Goal: Communication & Community: Answer question/provide support

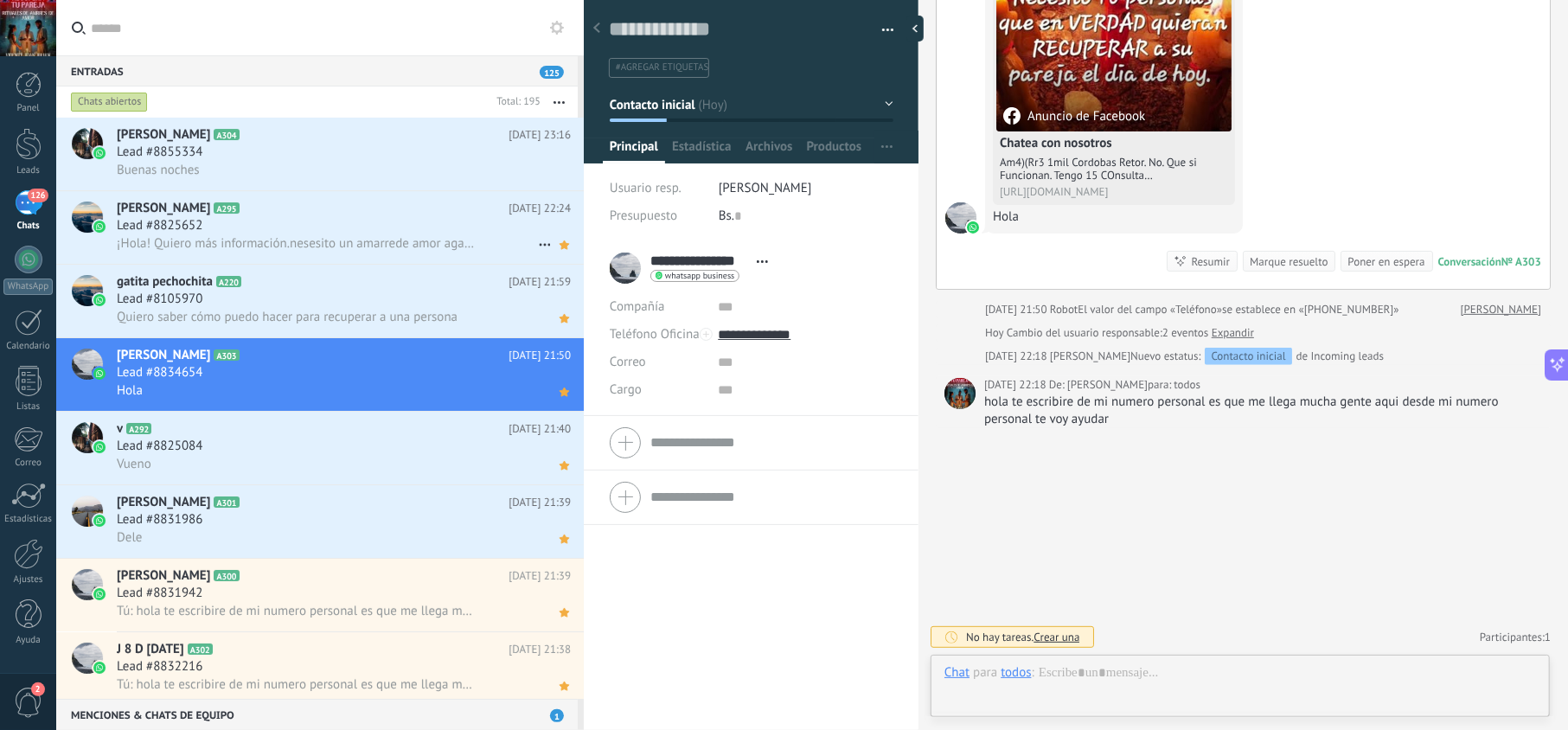
click at [430, 232] on div "Lead #8825652" at bounding box center [343, 226] width 454 height 17
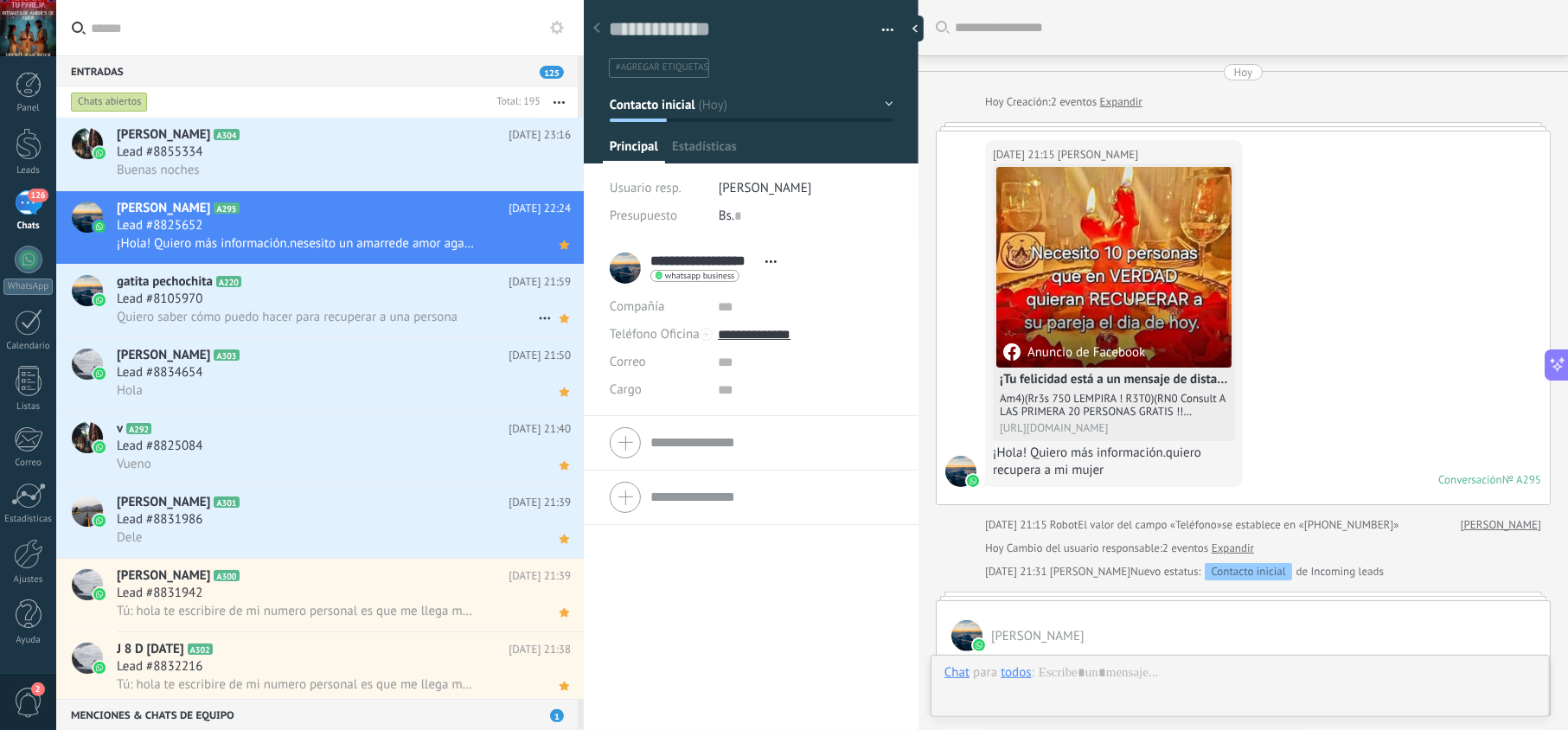
scroll to position [791, 0]
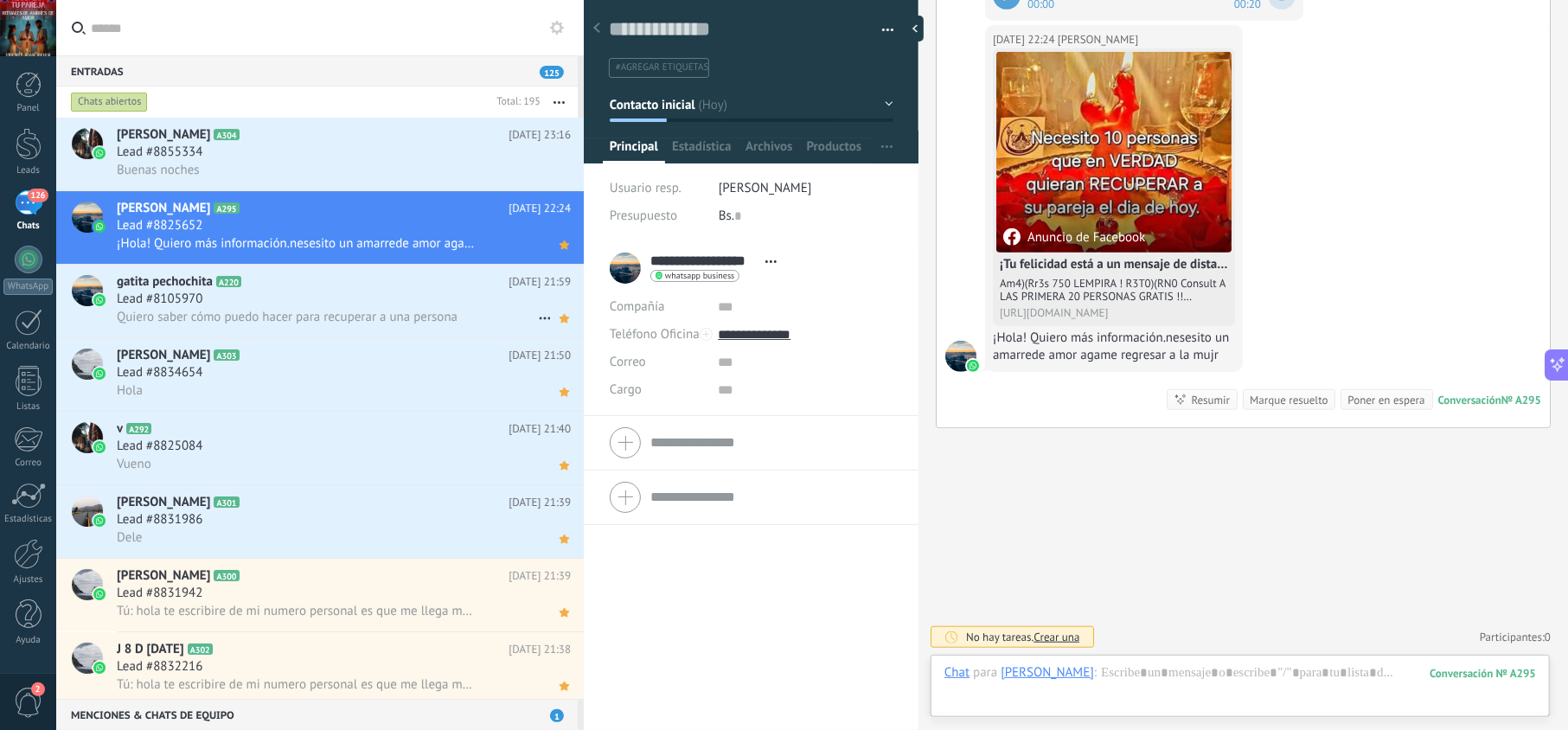
click at [306, 308] on div "Quiero saber cómo puedo hacer para recuperar a una persona" at bounding box center [343, 316] width 454 height 18
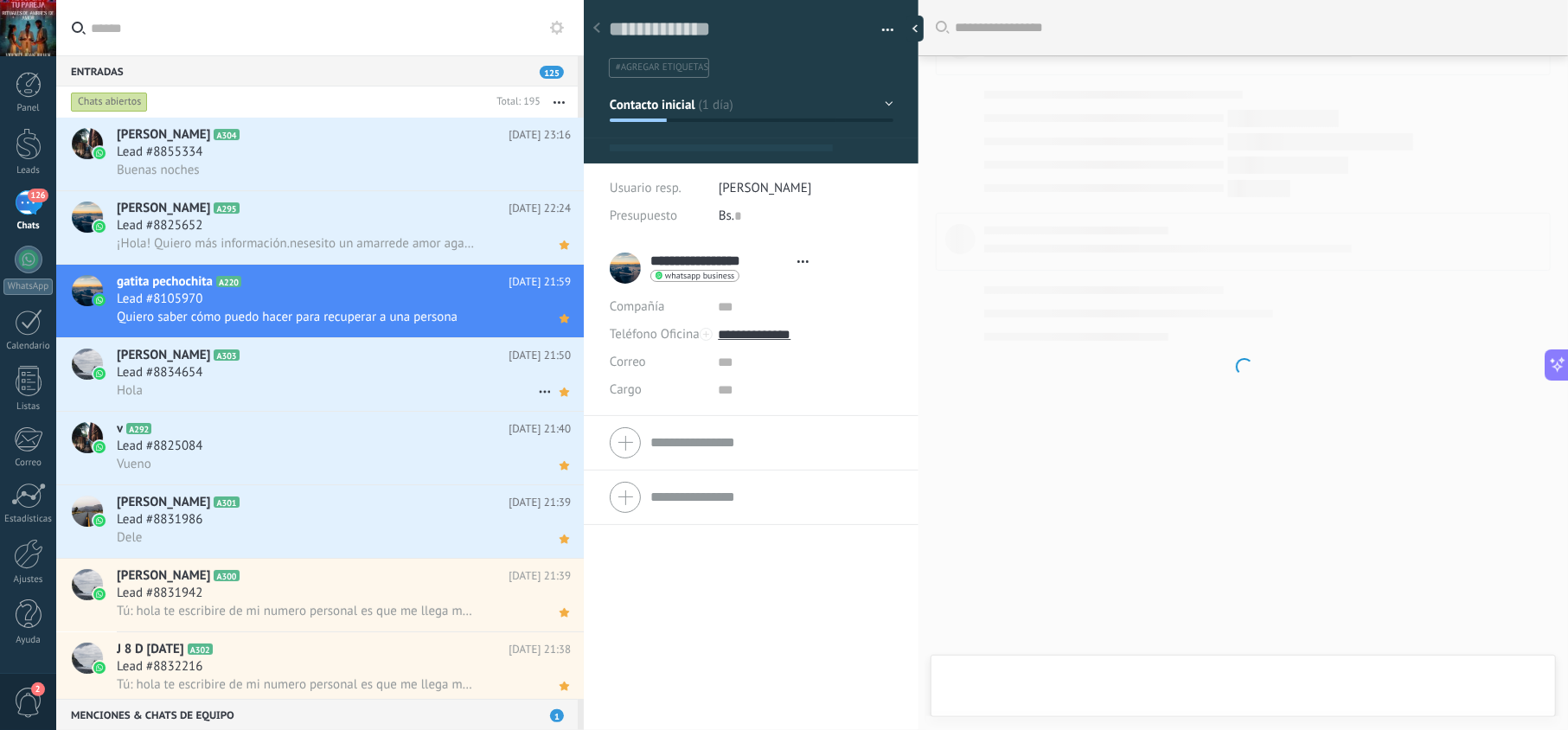
scroll to position [25, 0]
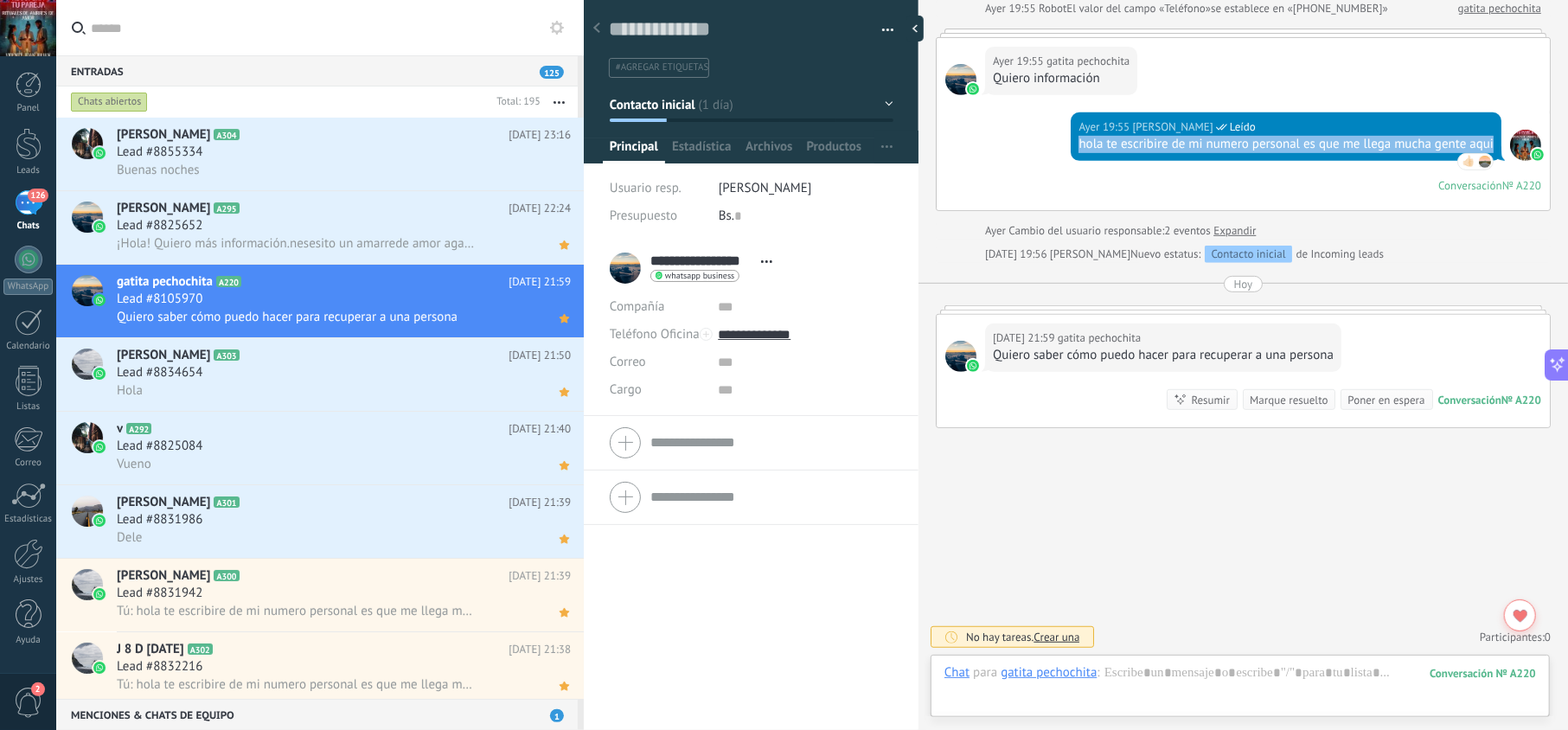
drag, startPoint x: 1156, startPoint y: 140, endPoint x: 1070, endPoint y: 129, distance: 86.7
click at [1071, 129] on div "[DATE] 19:55 [PERSON_NAME] Leído hola te escribire de mi numero personal es que…" at bounding box center [1287, 137] width 431 height 49
copy div "hola te escribire de mi numero personal es que me llega mucha gente aqui"
click at [302, 219] on div "Lead #8825652" at bounding box center [343, 226] width 454 height 17
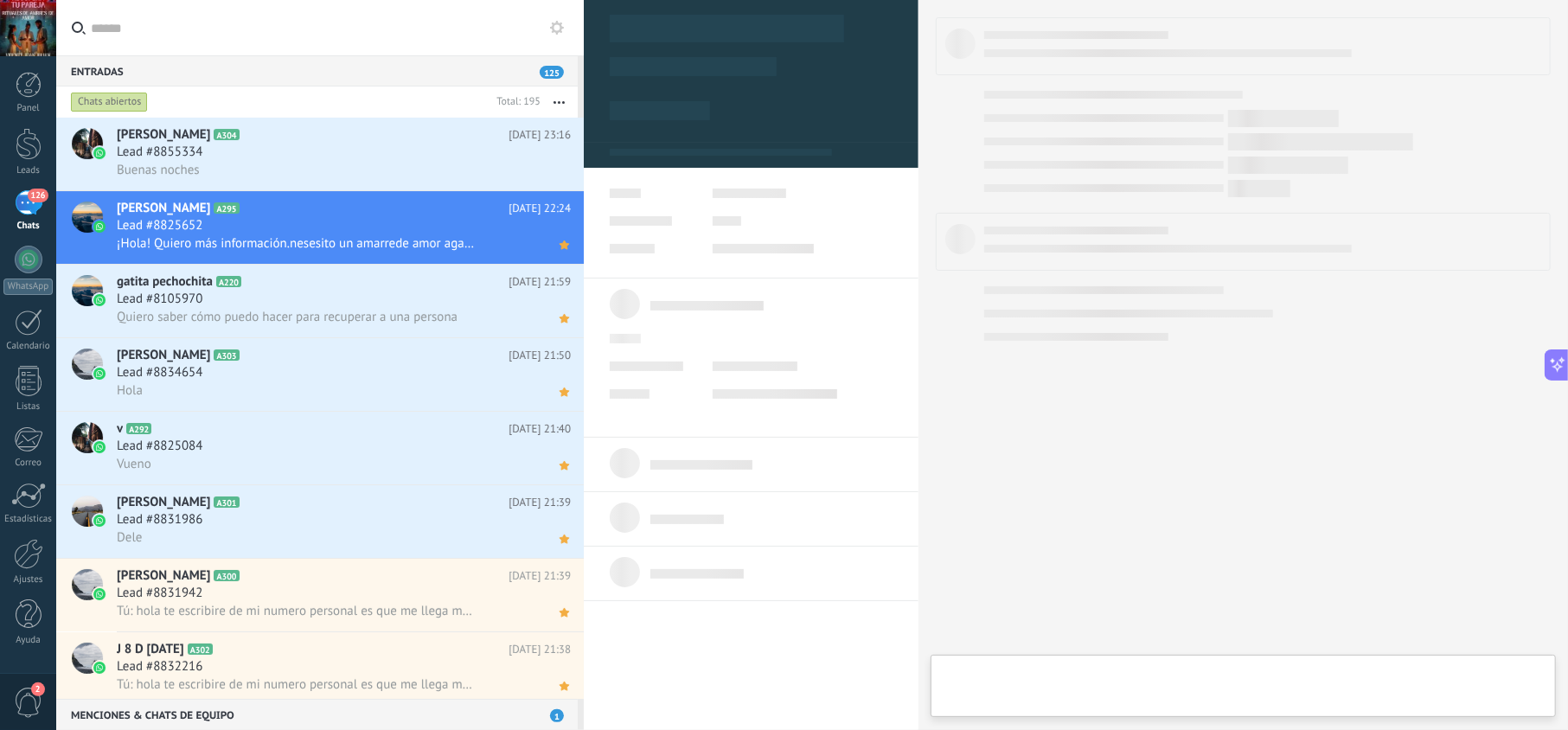
type textarea "**********"
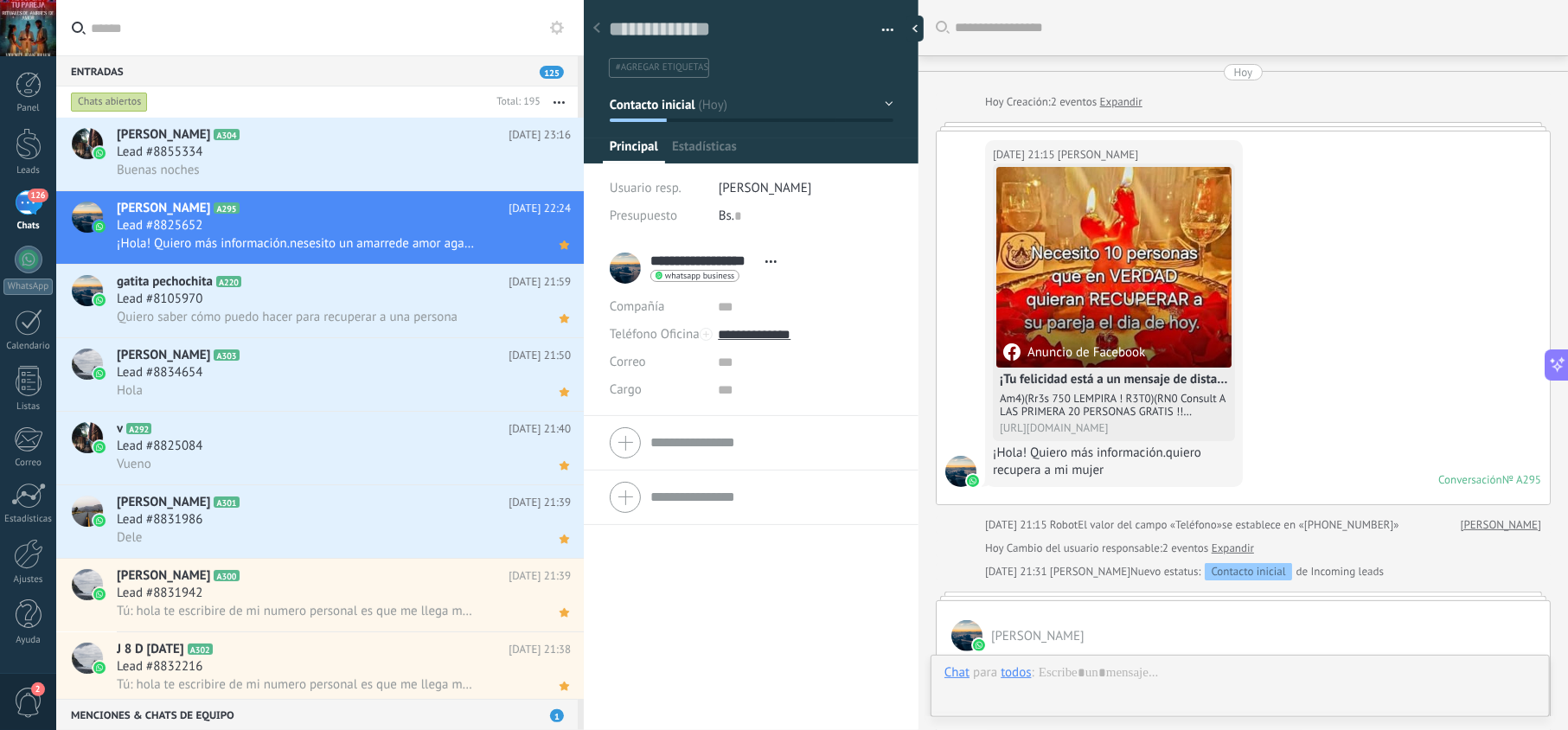
scroll to position [791, 0]
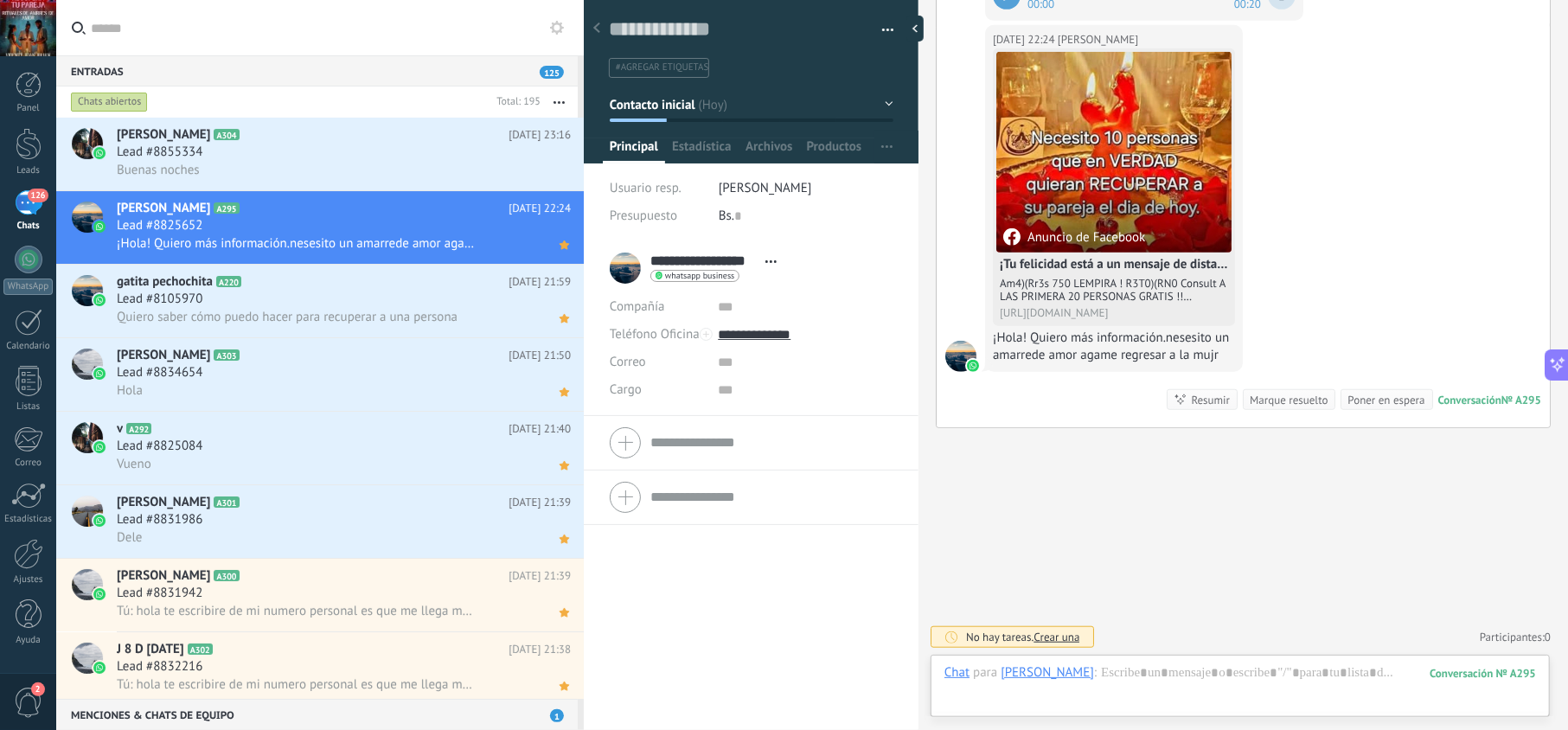
click at [1140, 661] on div "Chat Correo Nota Tarea Chat para [PERSON_NAME] : 295 Enviar Cancelar Rastrear c…" at bounding box center [1240, 686] width 619 height 62
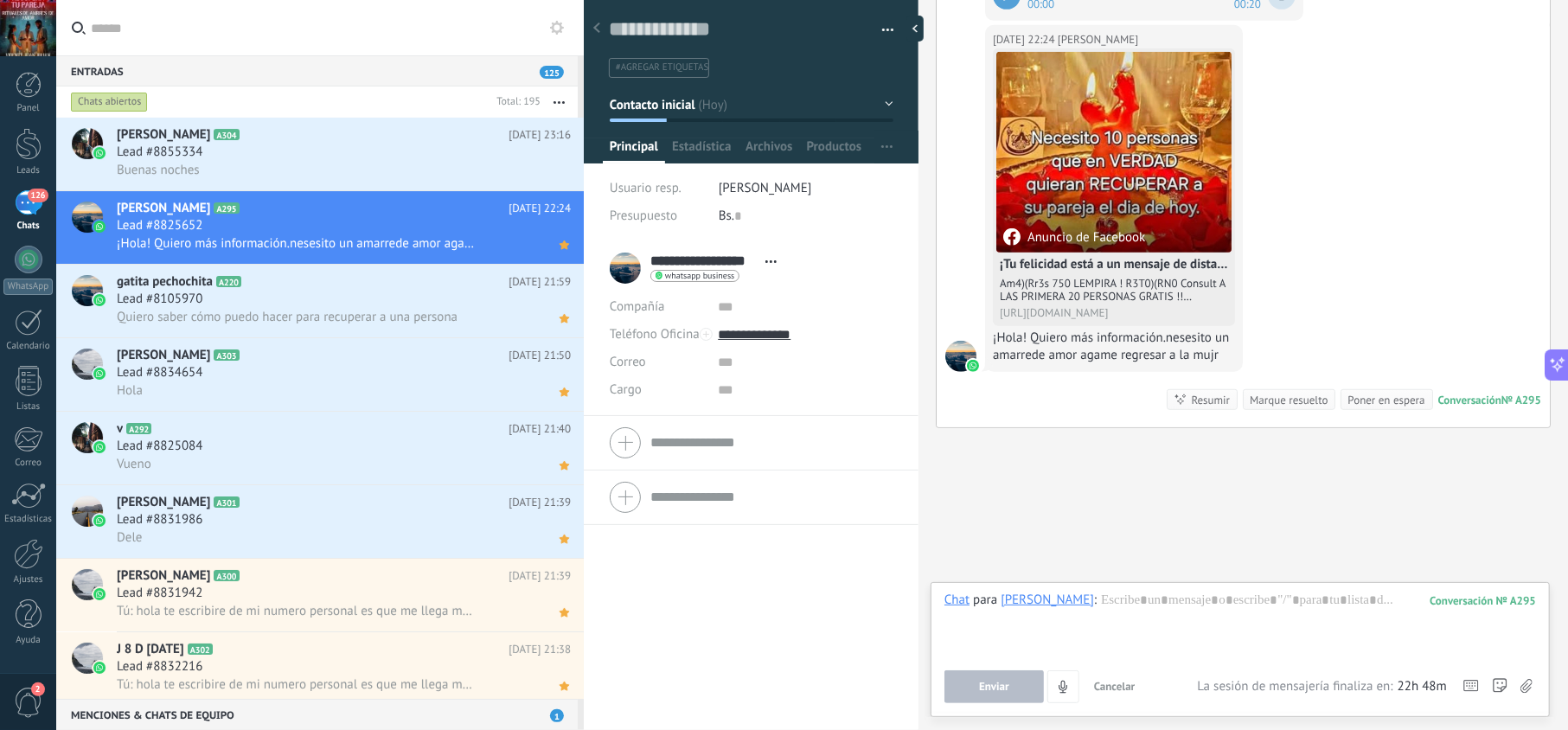
click at [1142, 675] on button "Cancelar" at bounding box center [1115, 687] width 55 height 33
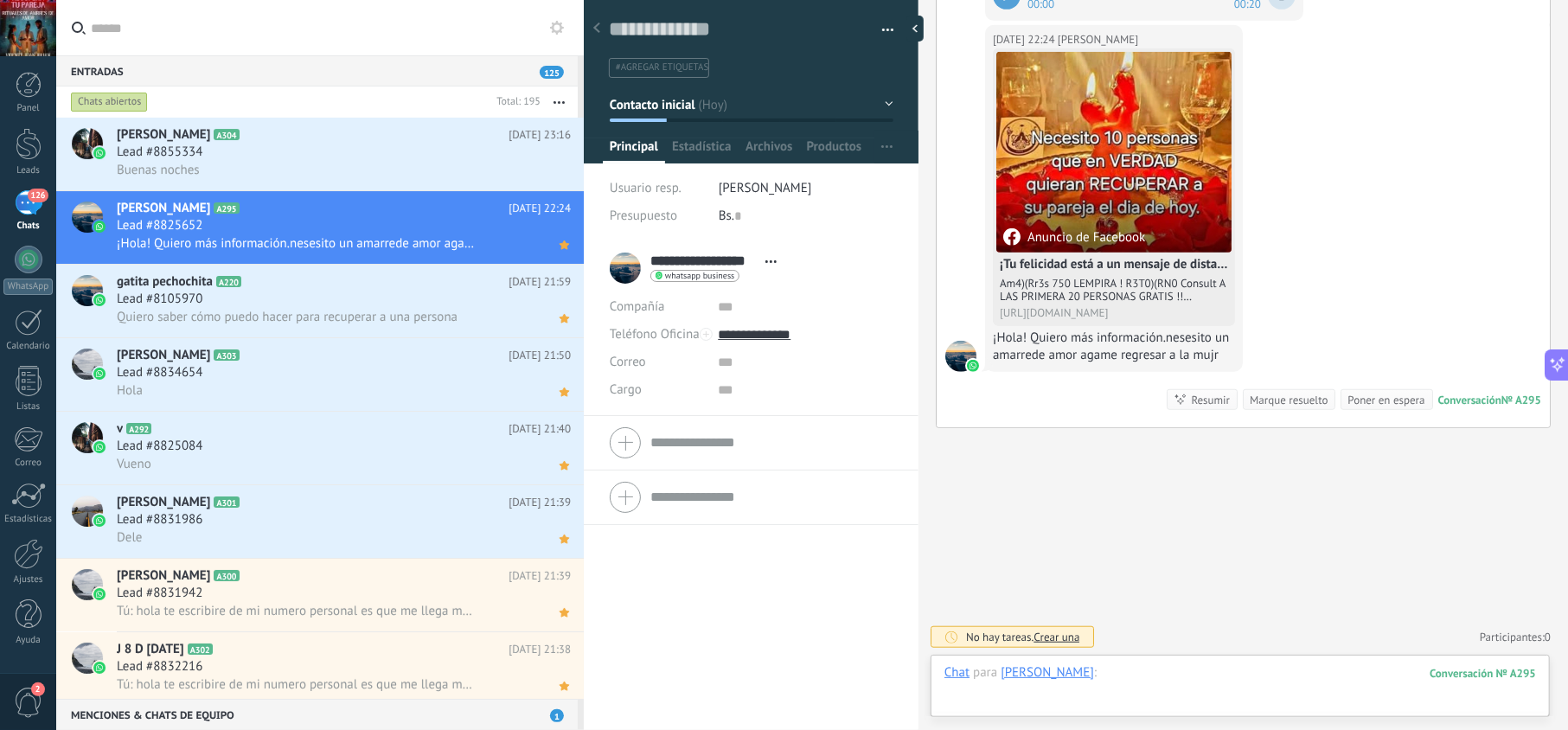
click at [1153, 665] on div at bounding box center [1241, 690] width 592 height 51
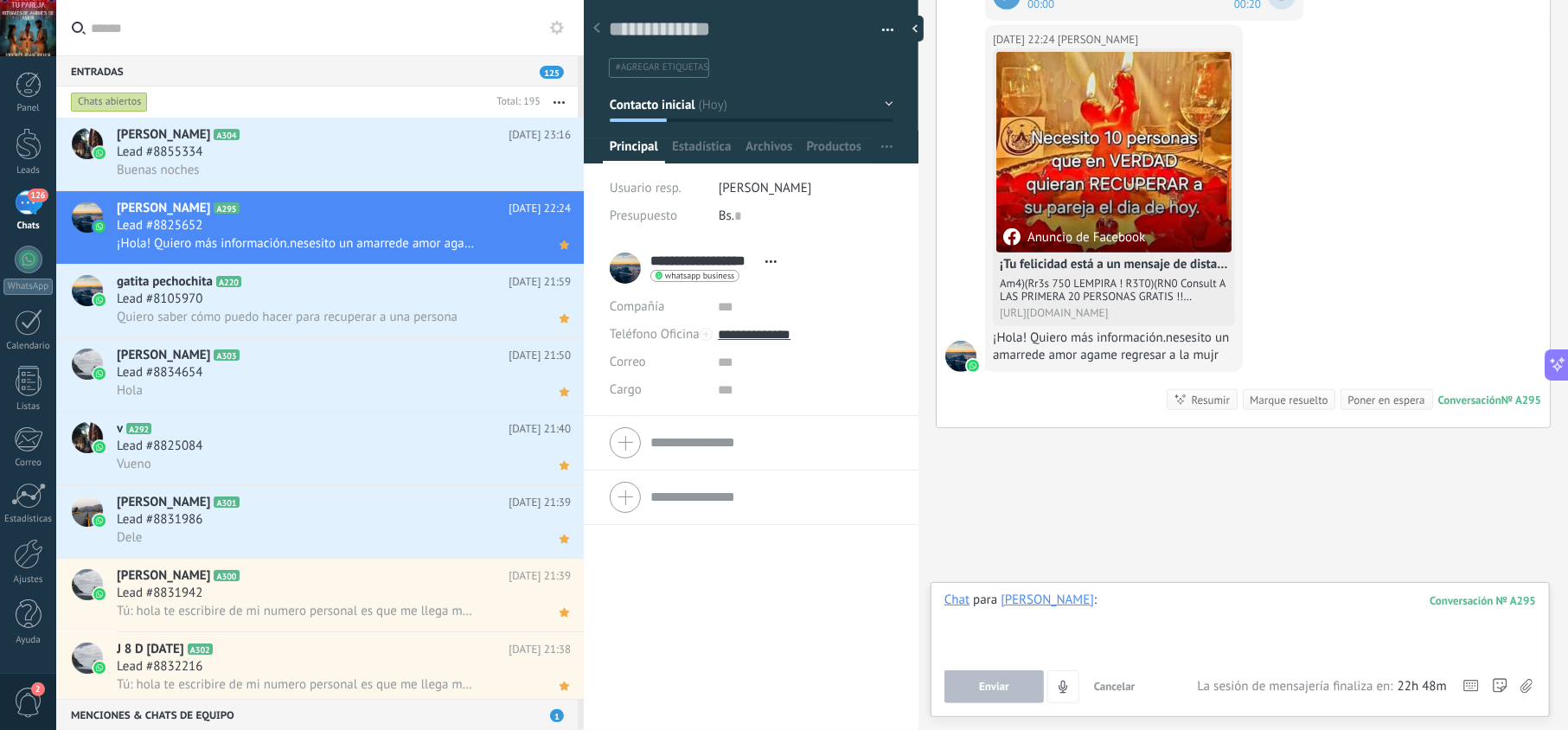
paste div
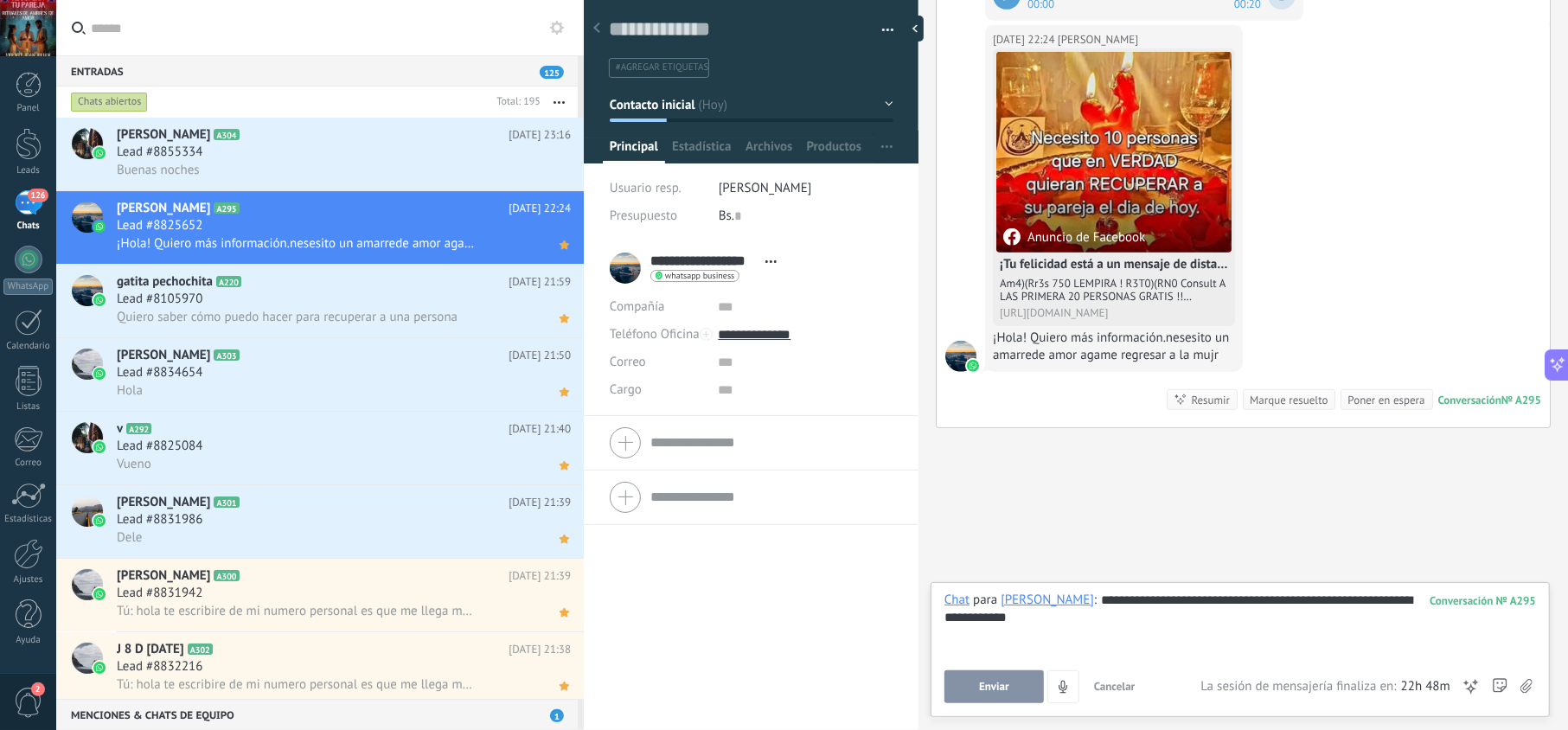
click at [1010, 674] on button "Enviar" at bounding box center [995, 687] width 100 height 33
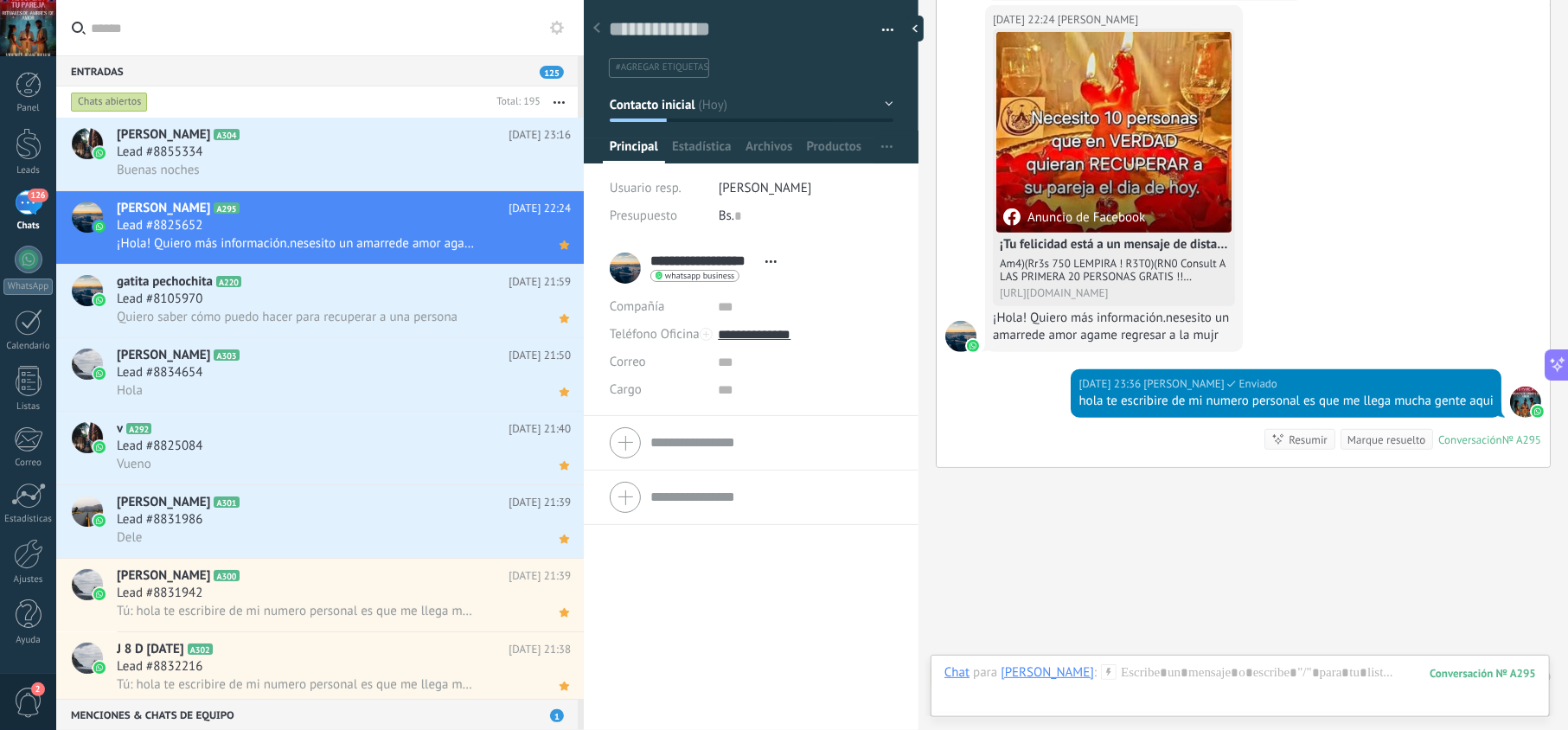
scroll to position [869, 0]
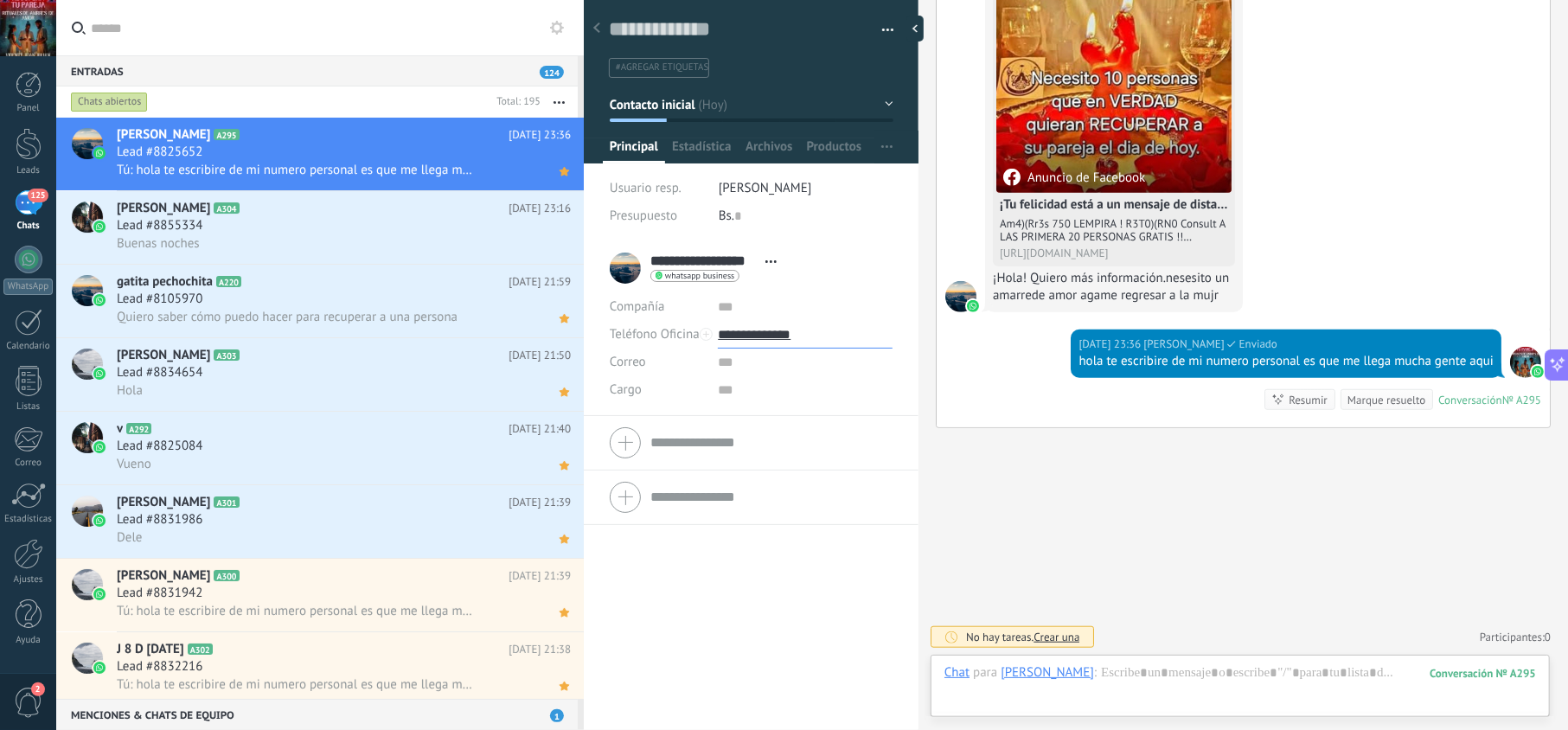
click at [780, 343] on input "**********" at bounding box center [804, 335] width 174 height 28
type input "**********"
click at [777, 426] on div "Copiar" at bounding box center [804, 423] width 172 height 29
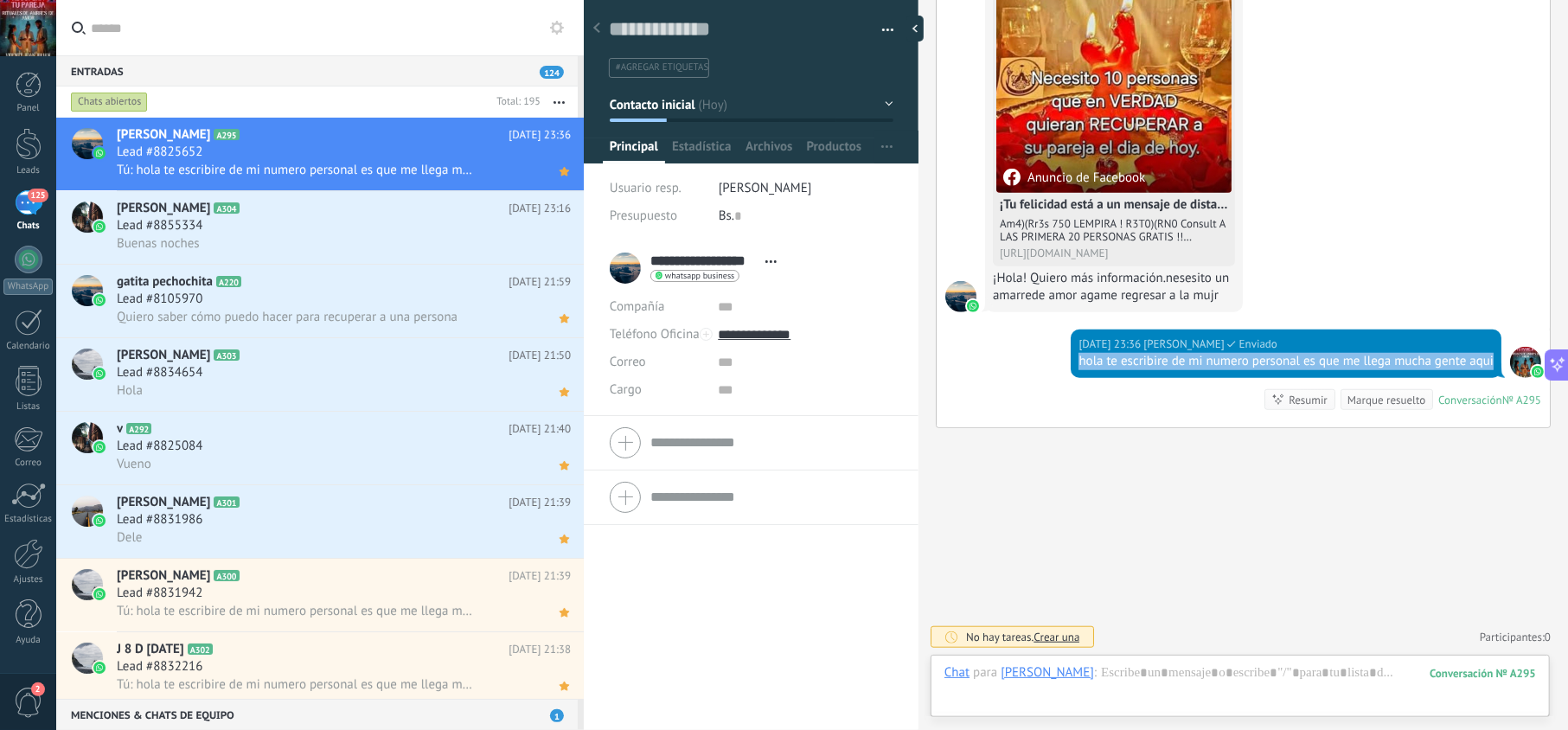
drag, startPoint x: 1138, startPoint y: 362, endPoint x: 1065, endPoint y: 347, distance: 74.5
click at [1065, 347] on div "[DATE] 23:36 [PERSON_NAME] Enviado hola te escribire de mi numero personal es q…" at bounding box center [1244, 379] width 613 height 98
copy div "hola te escribire de mi numero personal es que me llega mucha gente aqui"
click at [395, 244] on div "Buenas noches" at bounding box center [343, 244] width 454 height 18
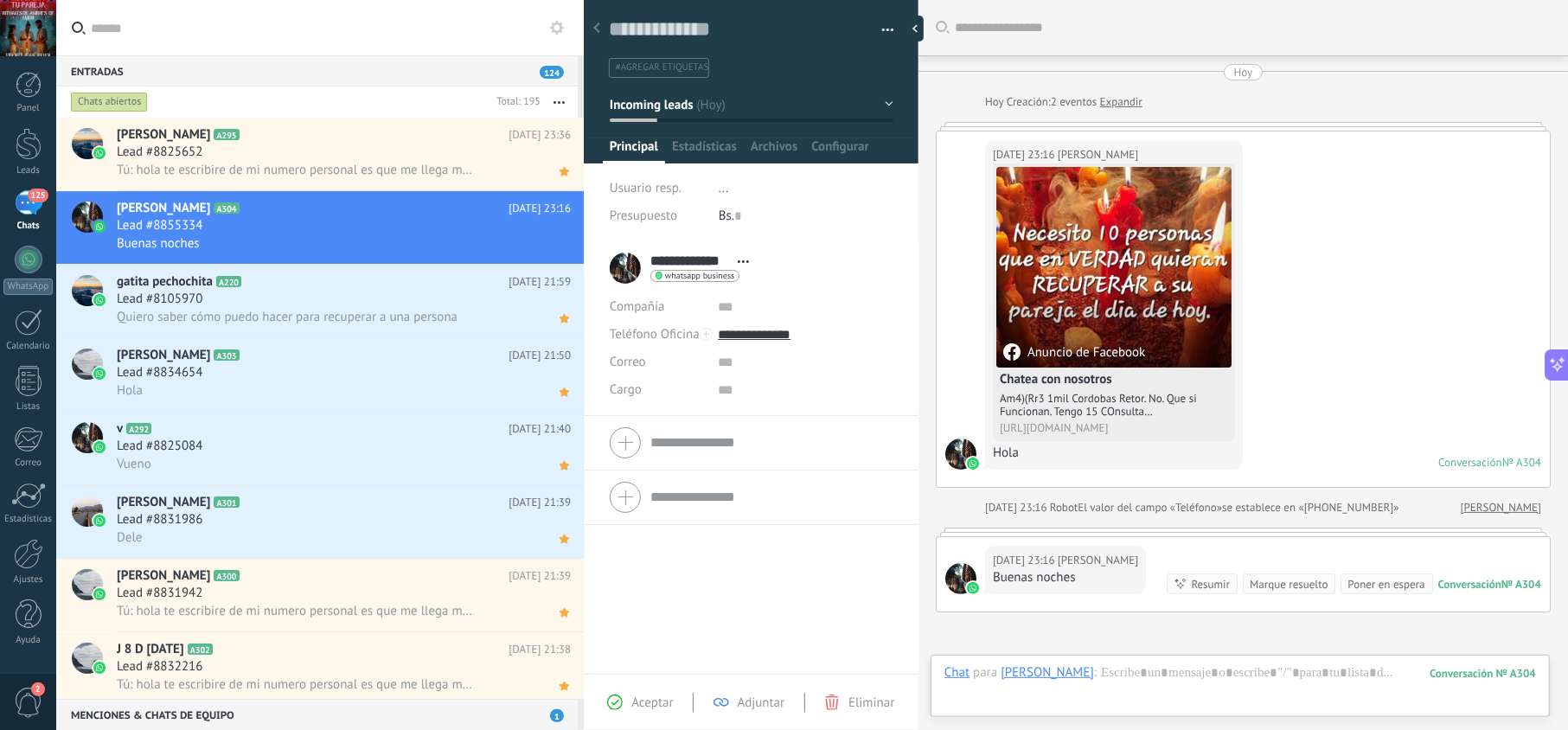
scroll to position [187, 0]
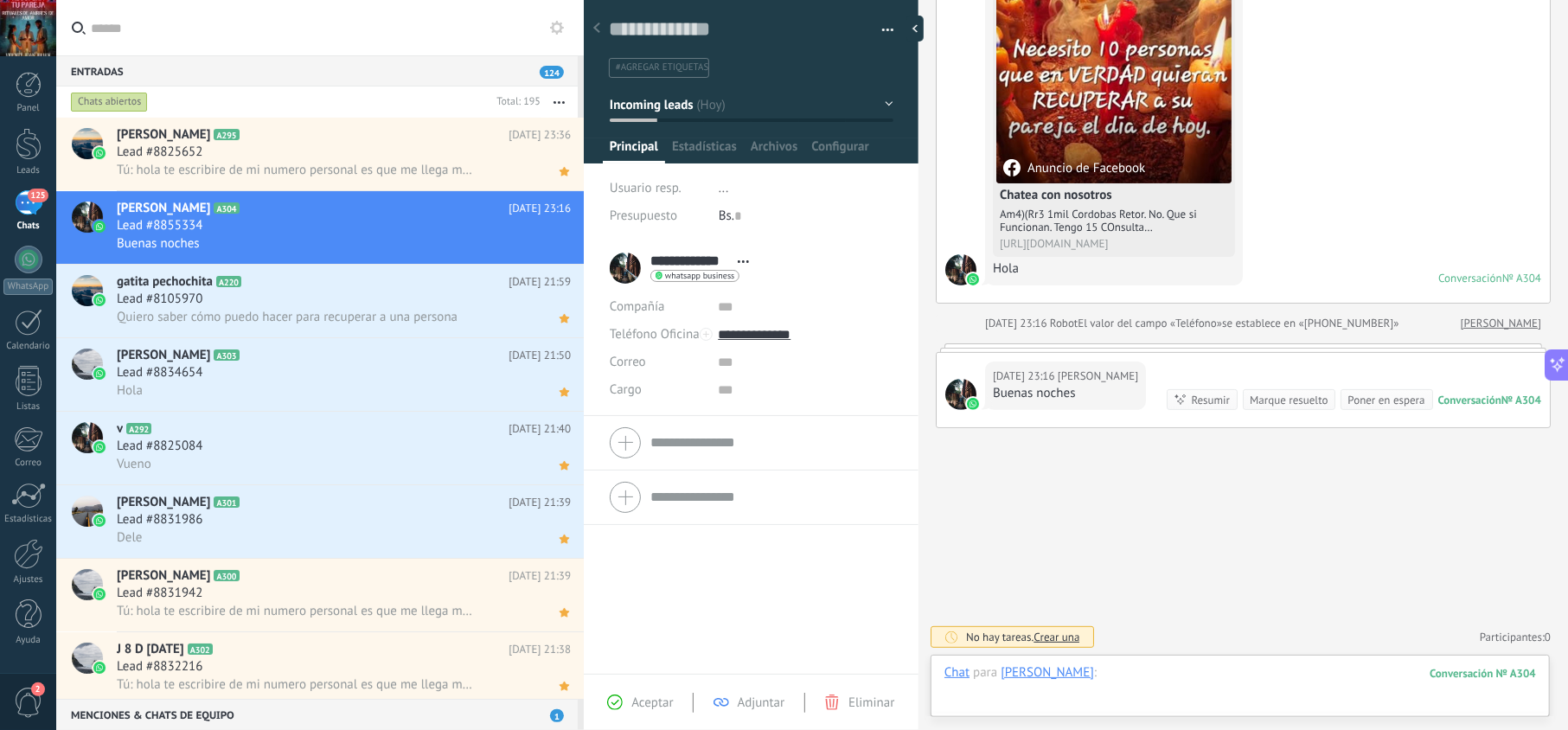
click at [1132, 672] on div at bounding box center [1241, 690] width 592 height 51
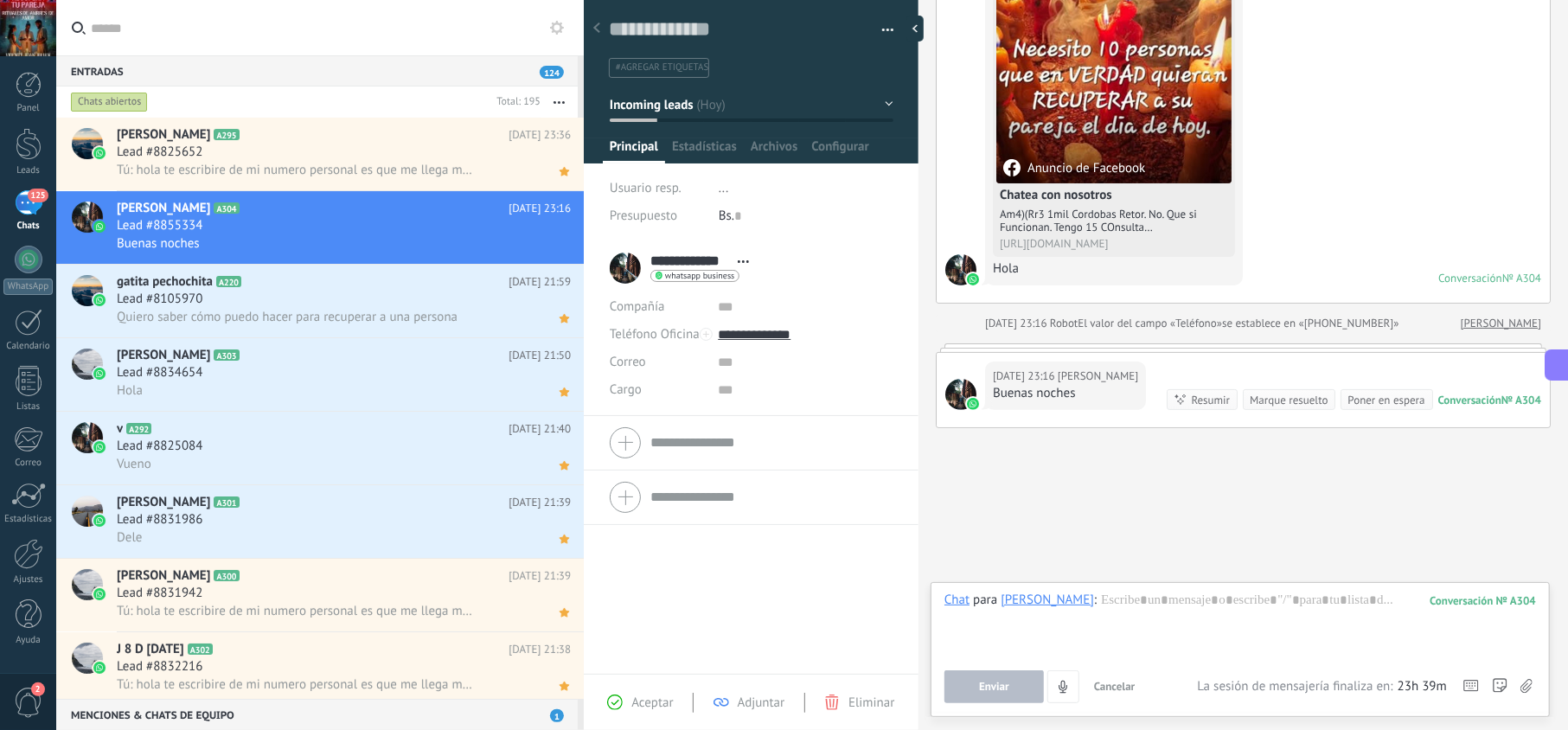
click at [670, 698] on span "Aceptar" at bounding box center [652, 703] width 42 height 17
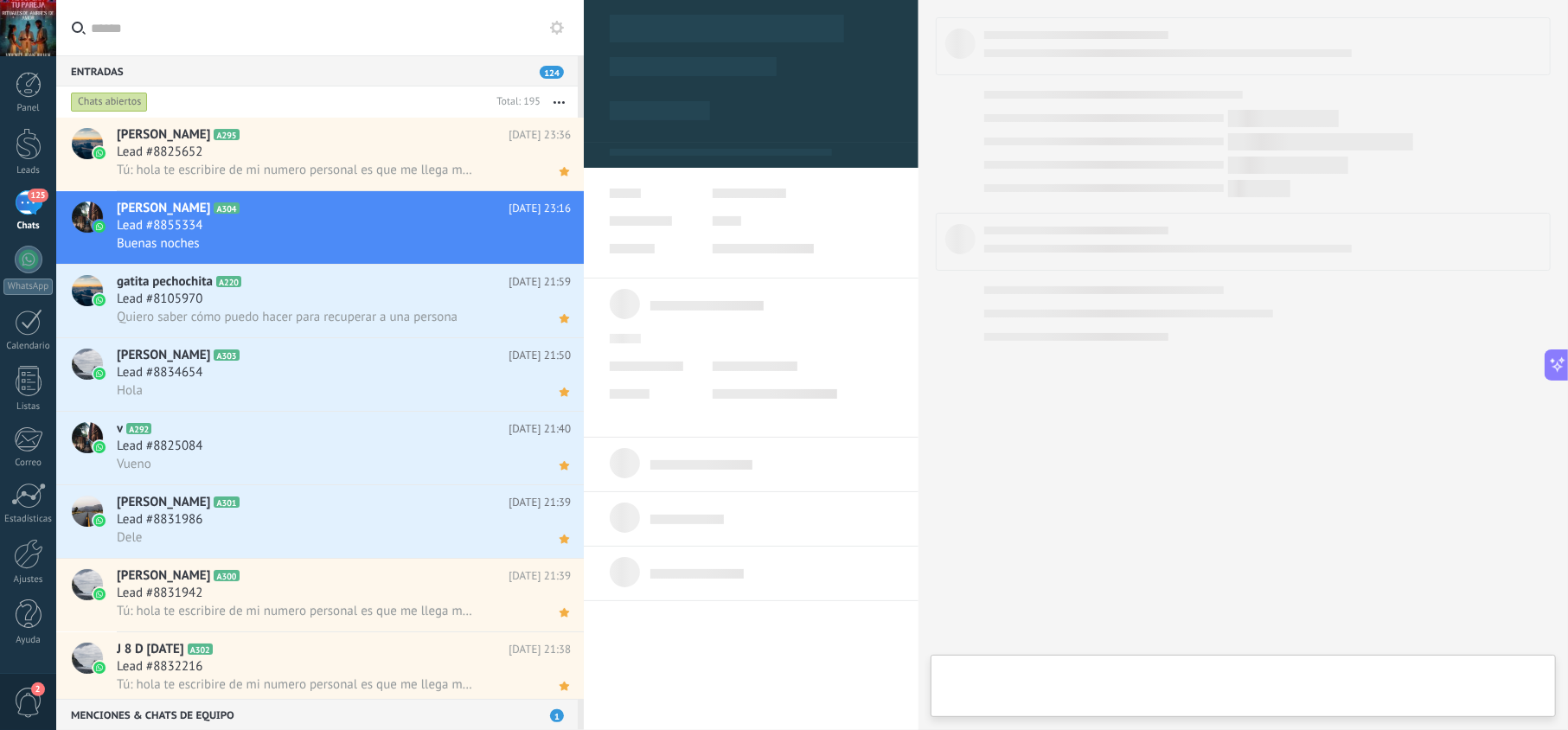
type textarea "**********"
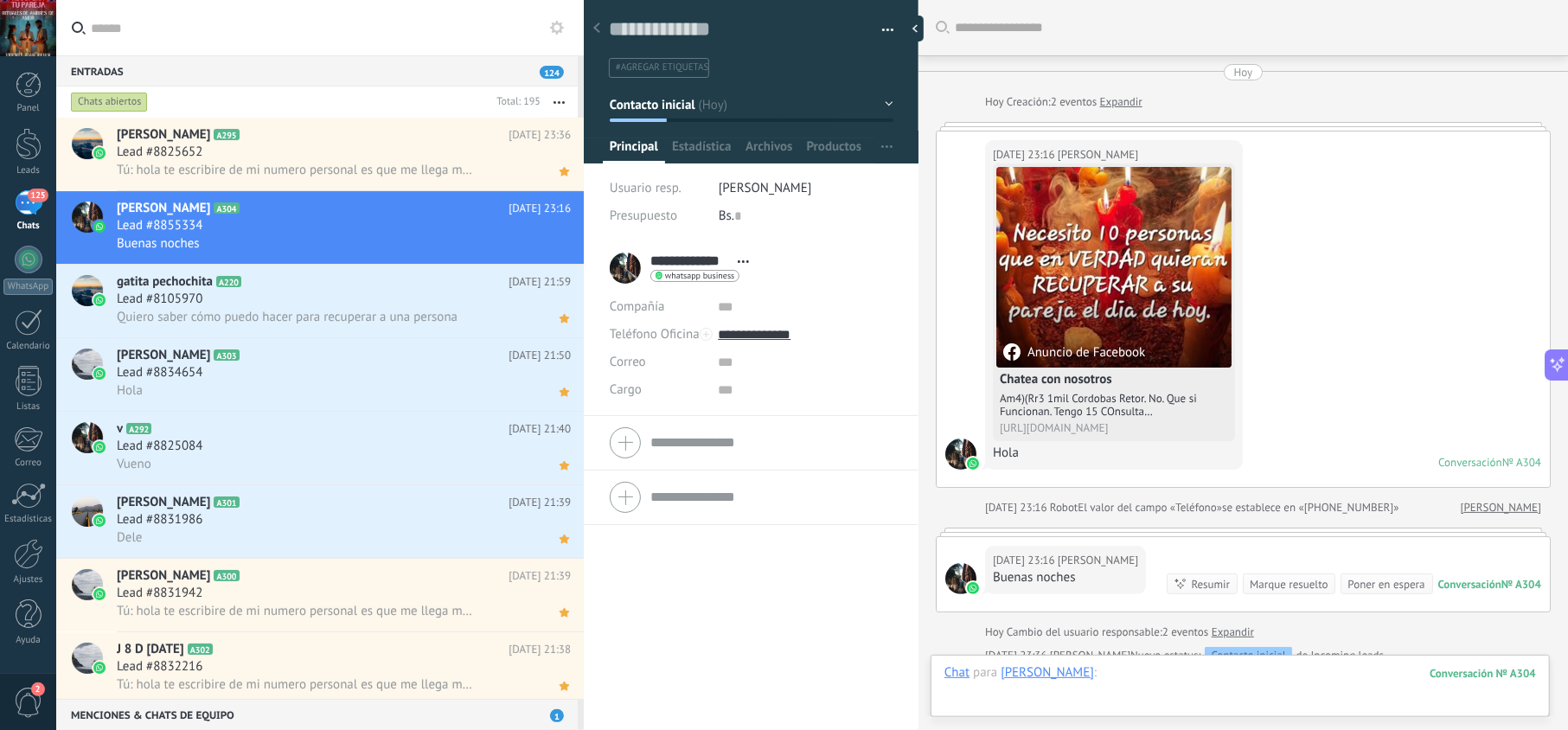
scroll to position [240, 0]
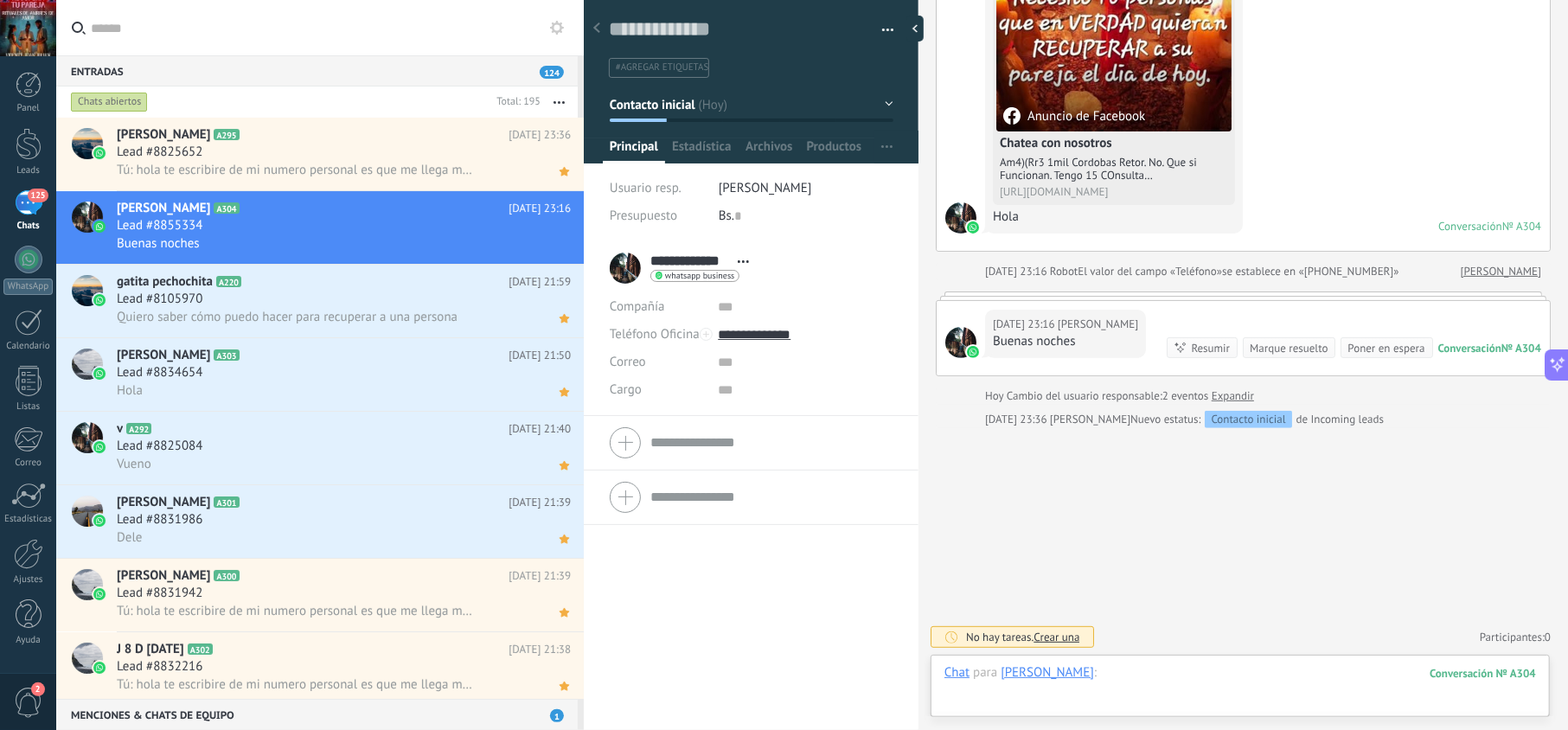
drag, startPoint x: 1188, startPoint y: 692, endPoint x: 1178, endPoint y: 680, distance: 15.6
click at [1178, 680] on div at bounding box center [1241, 690] width 592 height 51
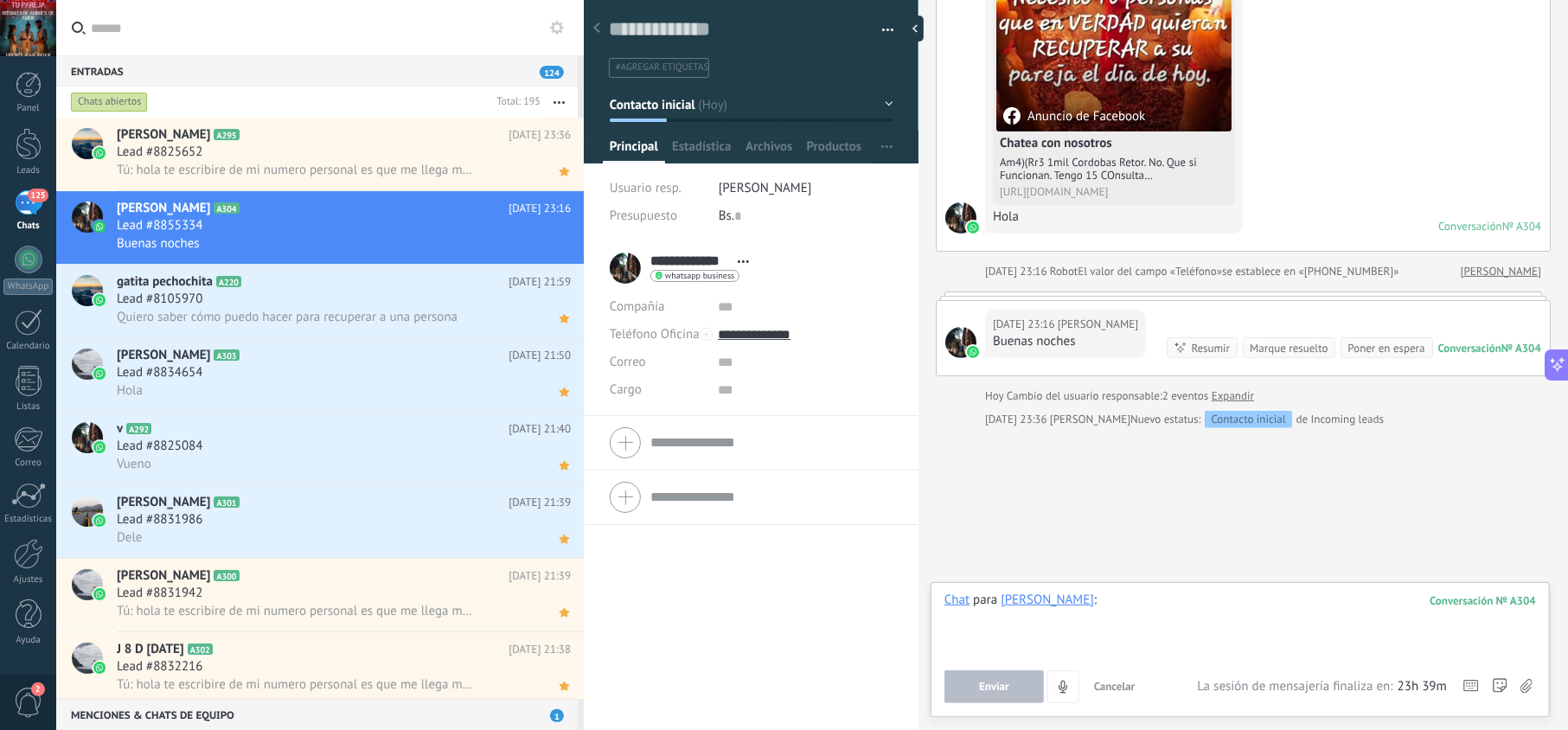
paste div
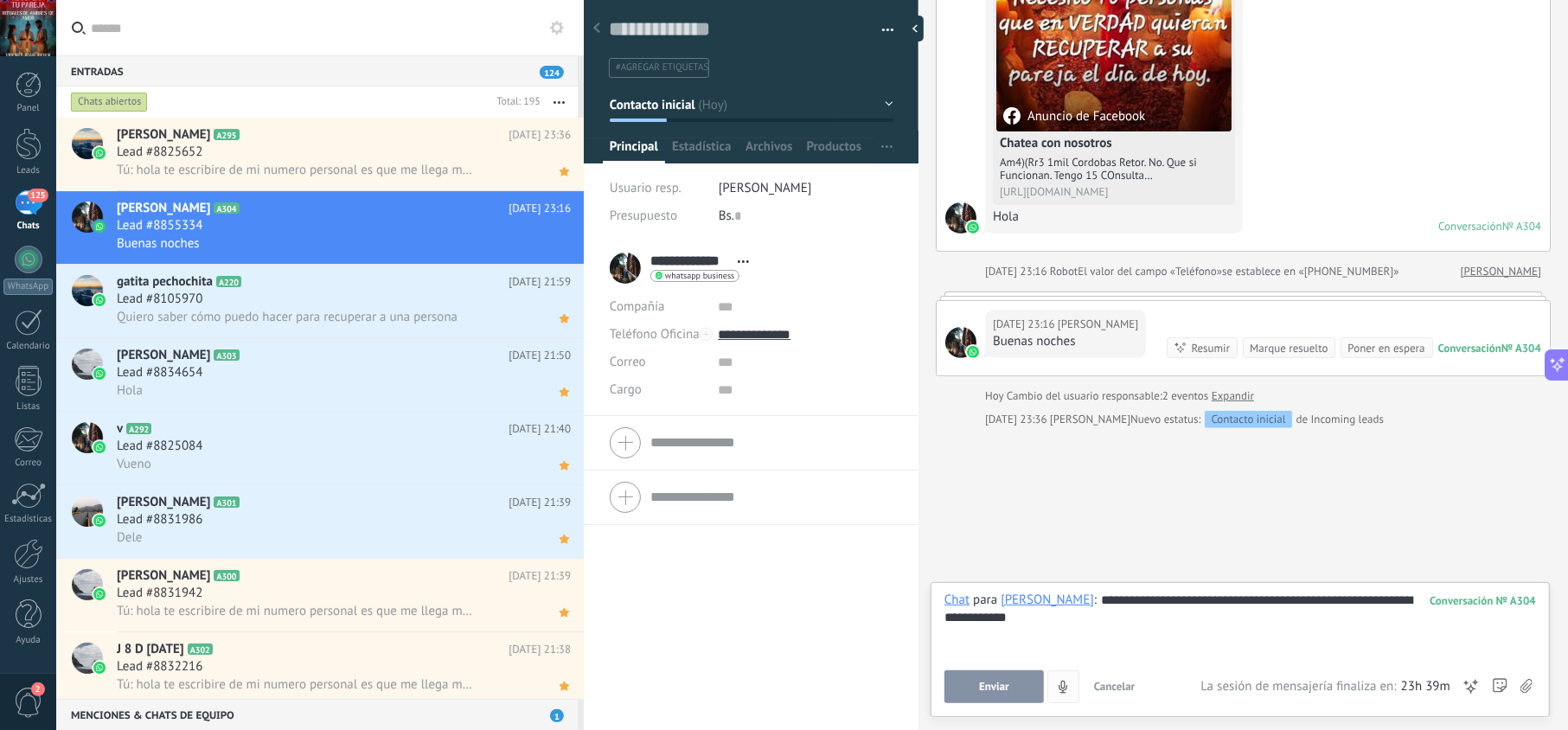
drag, startPoint x: 997, startPoint y: 686, endPoint x: 1000, endPoint y: 673, distance: 13.3
click at [997, 685] on span "Enviar" at bounding box center [994, 687] width 30 height 12
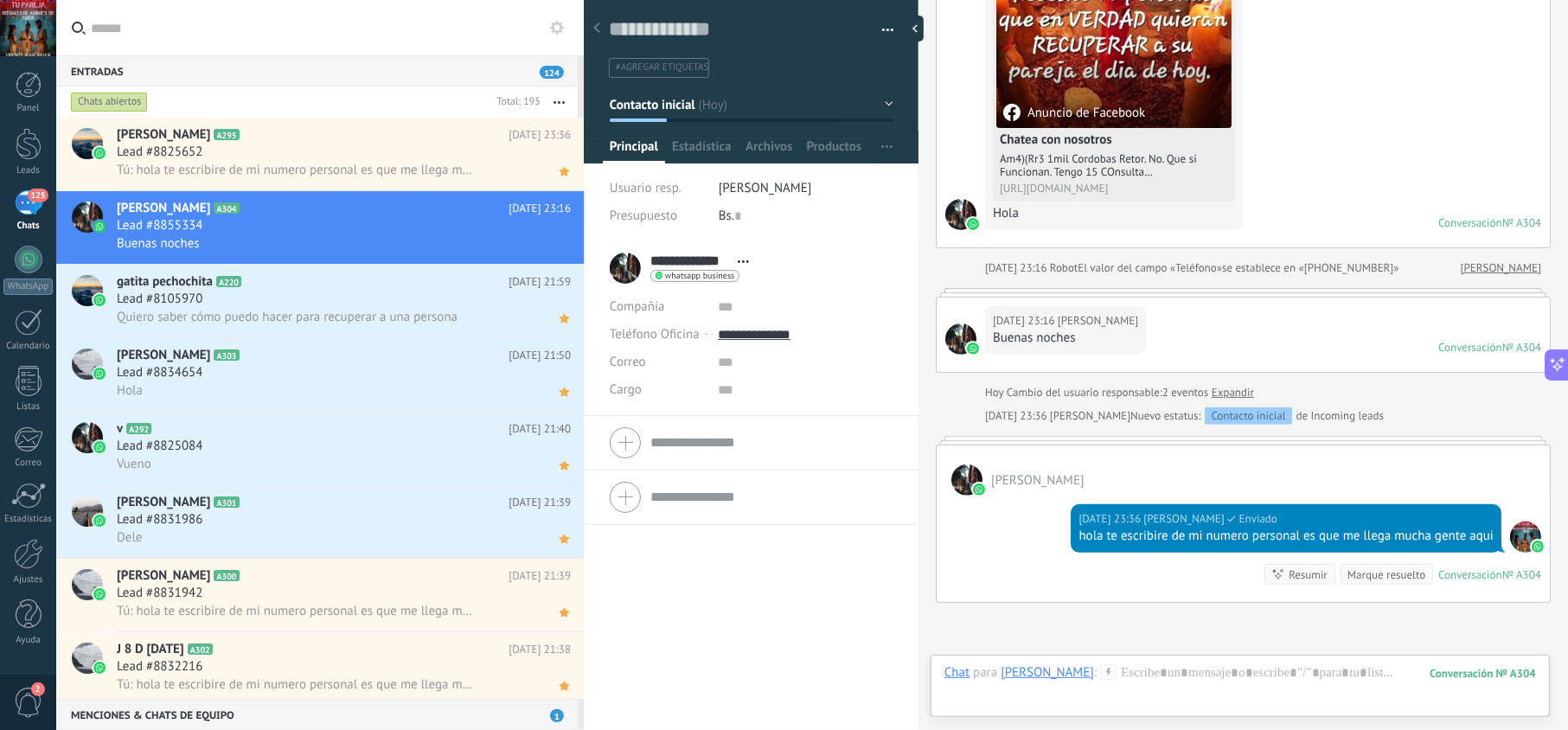
scroll to position [228, 0]
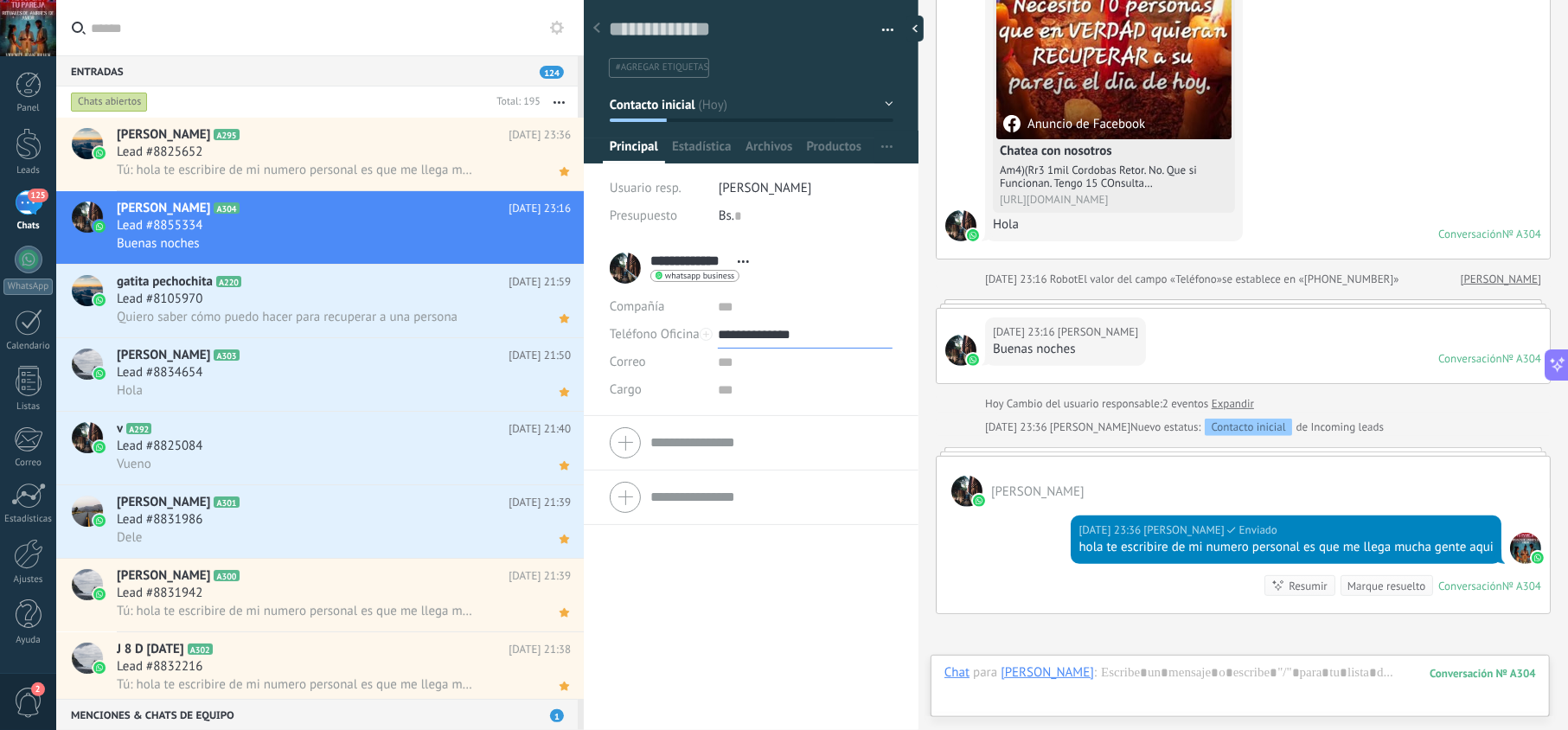
click at [763, 333] on input "**********" at bounding box center [804, 335] width 174 height 28
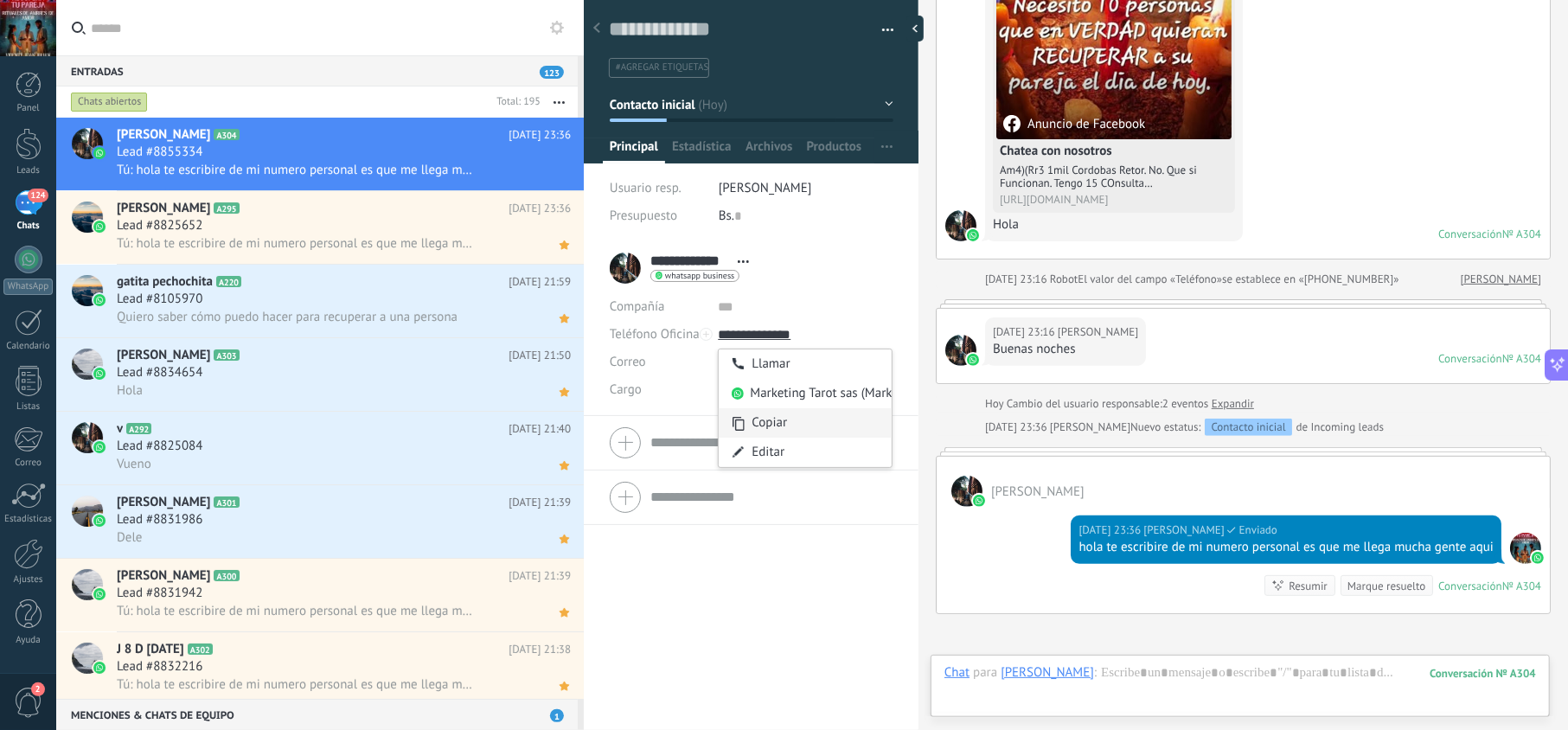
type input "**********"
click at [775, 417] on div "Copiar" at bounding box center [804, 423] width 172 height 29
click at [557, 184] on div "[PERSON_NAME] A304 [DATE] 23:36 Lead #8855334 Tú: hola te escribire de mi numer…" at bounding box center [349, 153] width 467 height 73
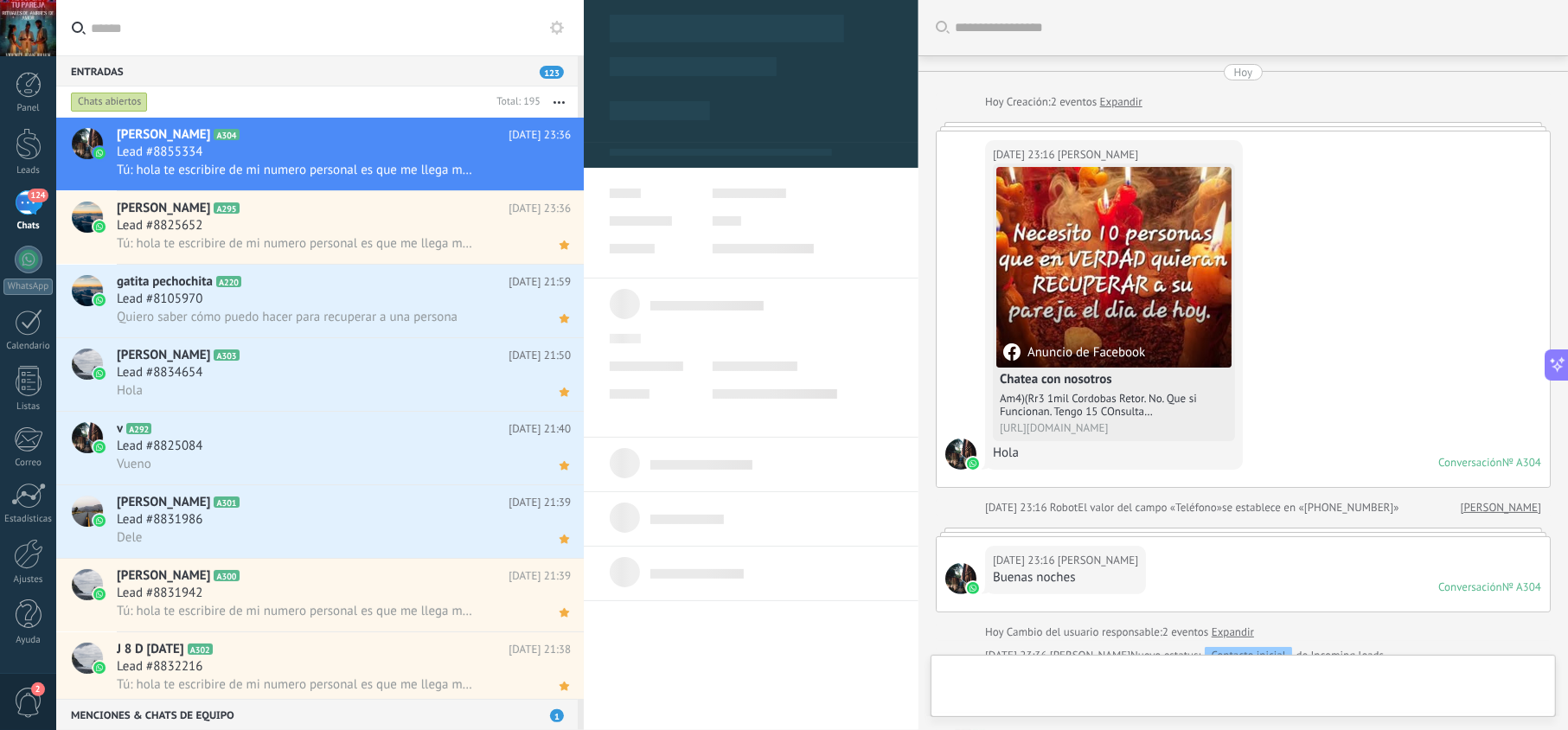
type textarea "**********"
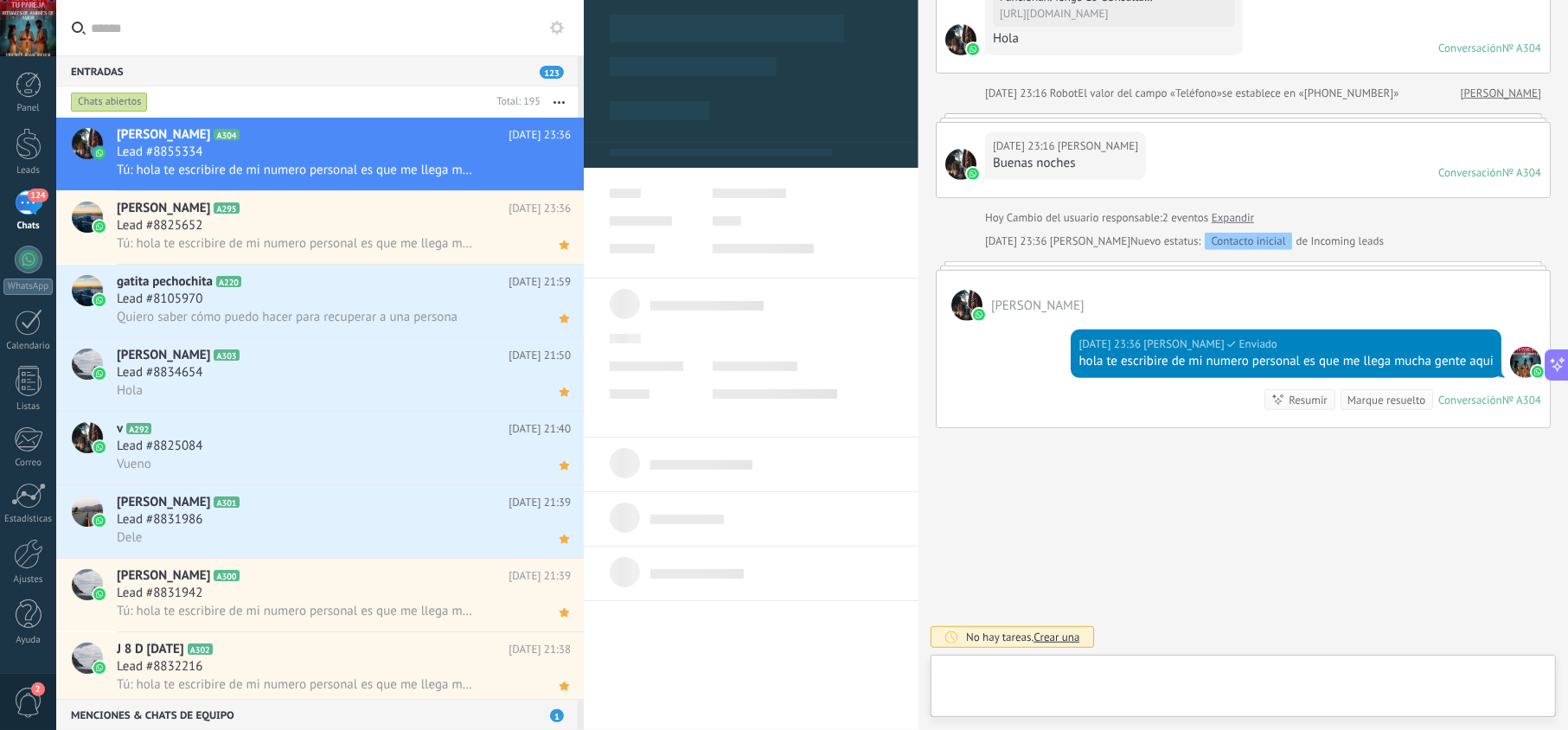
scroll to position [25, 0]
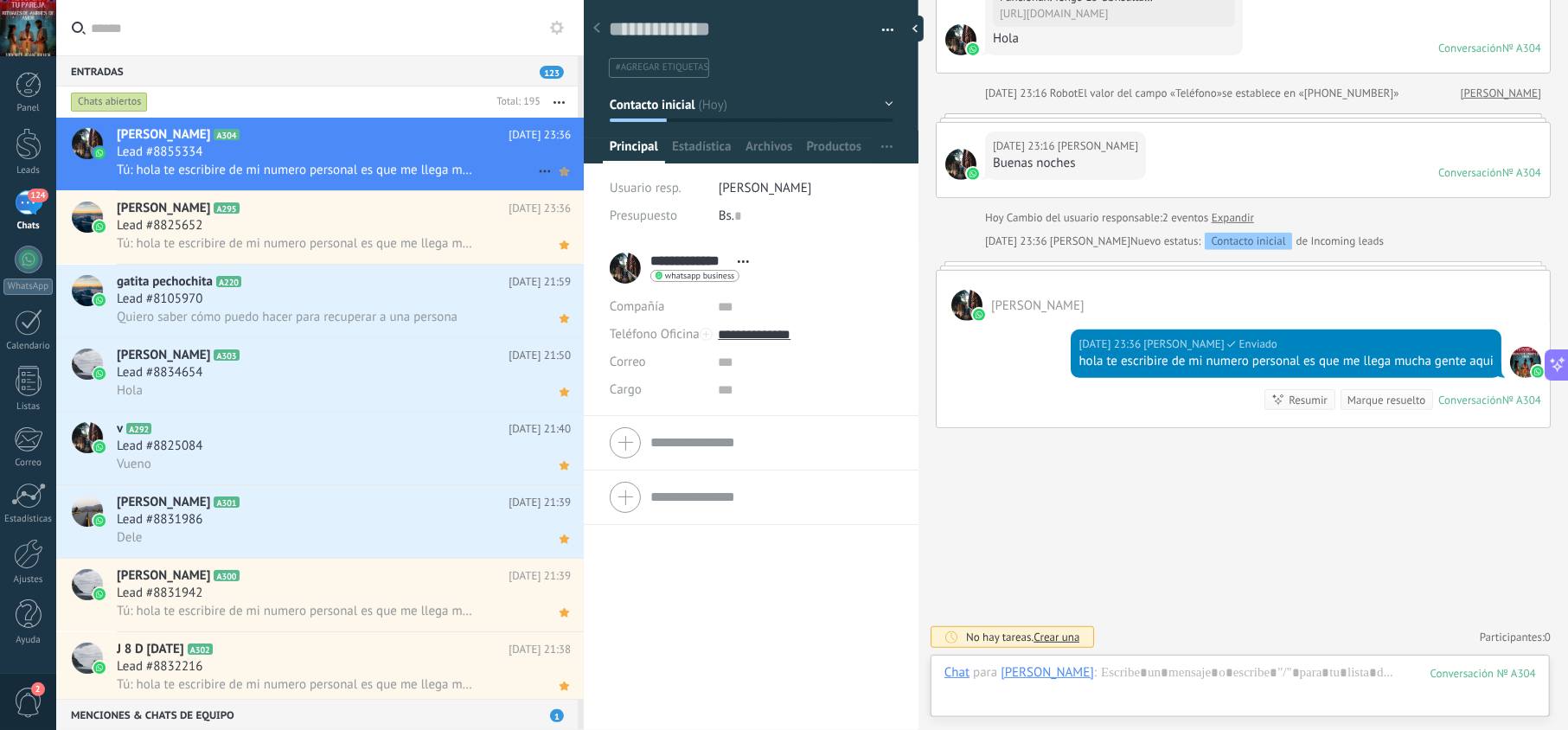
click at [561, 178] on icon at bounding box center [564, 171] width 18 height 20
